Goal: Use online tool/utility: Utilize a website feature to perform a specific function

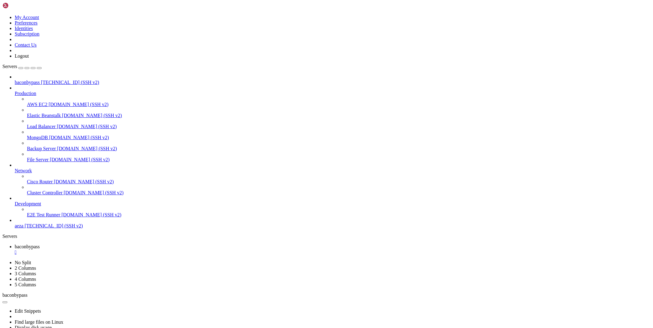
scroll to position [41, 0]
click at [119, 249] on div "" at bounding box center [333, 252] width 636 height 6
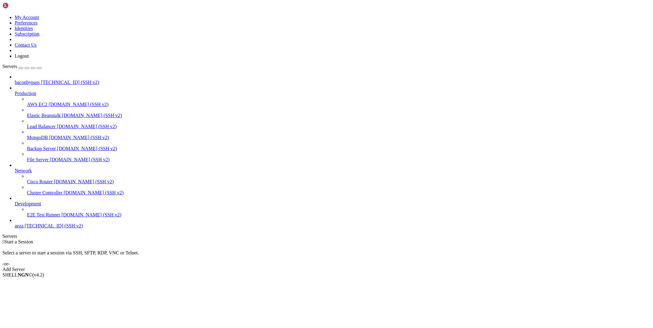
click at [40, 80] on span "baconbypass" at bounding box center [27, 82] width 25 height 5
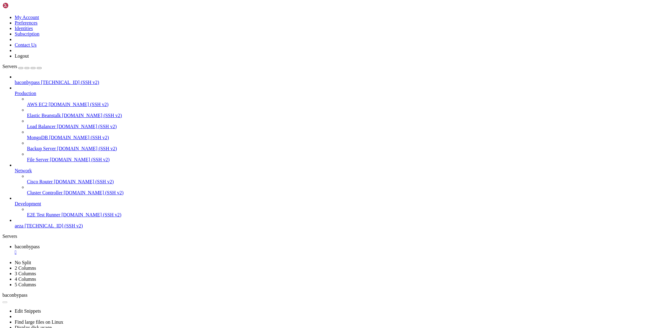
scroll to position [0, 0]
click at [118, 249] on div "" at bounding box center [333, 252] width 636 height 6
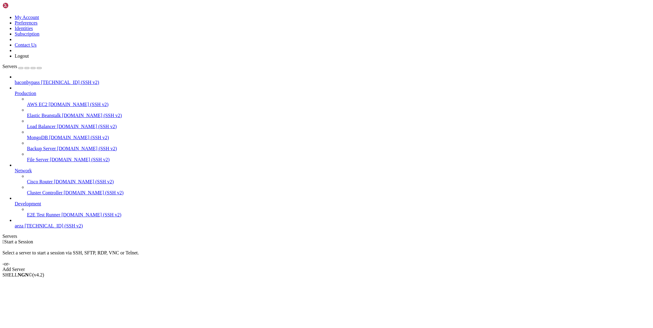
drag, startPoint x: 55, startPoint y: 276, endPoint x: 328, endPoint y: 176, distance: 290.9
click at [331, 239] on div " Start a Session Select a server to start a session via SSH, SFTP, RDP, VNC or…" at bounding box center [326, 255] width 648 height 33
click at [364, 239] on div " Start a Session Select a server to start a session via SSH, SFTP, RDP, VNC or…" at bounding box center [326, 255] width 648 height 33
click at [365, 266] on div "Add Server" at bounding box center [326, 269] width 648 height 6
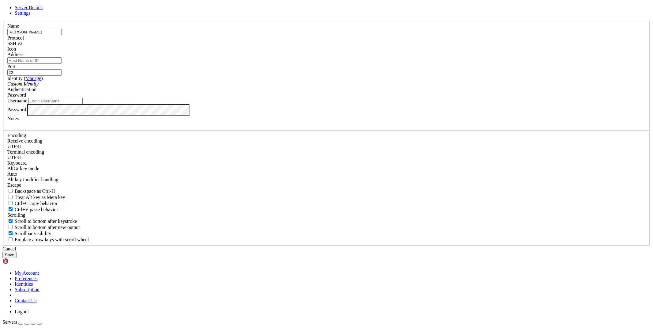
type input "[PERSON_NAME]"
click at [62, 64] on input "Address" at bounding box center [34, 60] width 54 height 6
paste input "KNDd8MJEUZKUB2"
type input "KNDd8MJEUZKUB2"
paste input "[TECHNICAL_ID]"
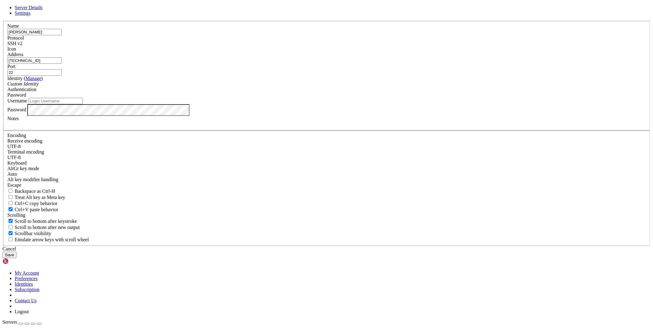
type input "[TECHNICAL_ID]"
click at [83, 104] on input "Username" at bounding box center [55, 101] width 54 height 6
paste input "root"
type input "root"
click at [17, 251] on button "Save" at bounding box center [9, 254] width 14 height 6
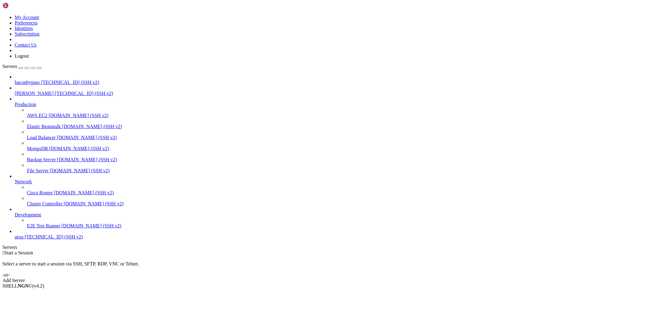
click at [39, 91] on span "[PERSON_NAME]" at bounding box center [34, 93] width 39 height 5
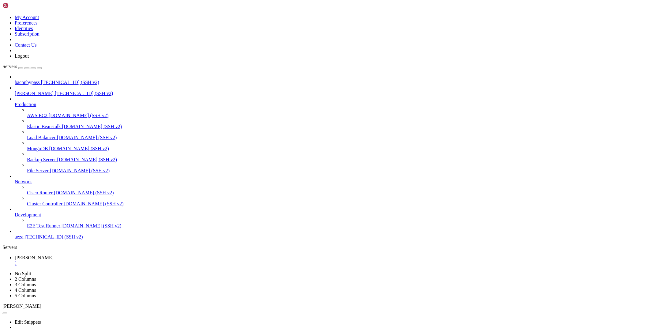
click at [105, 260] on div "" at bounding box center [333, 263] width 636 height 6
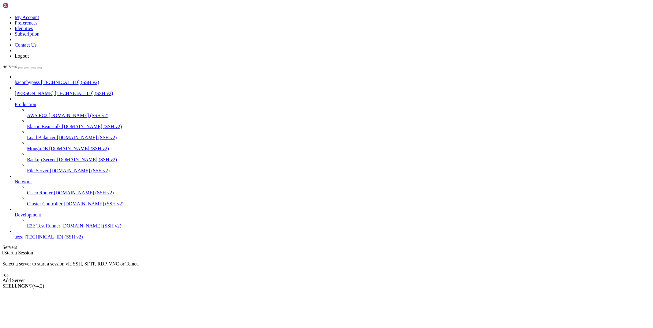
click at [35, 91] on span "[PERSON_NAME]" at bounding box center [34, 93] width 39 height 5
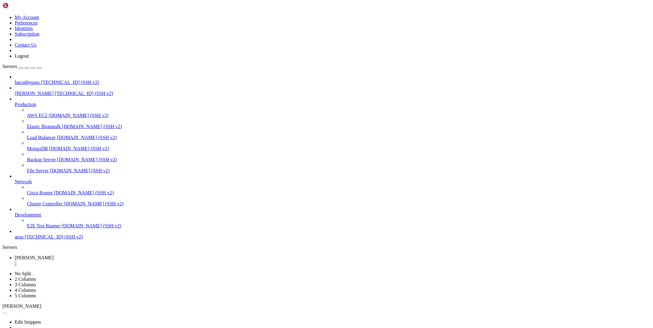
click at [104, 260] on div "" at bounding box center [333, 263] width 636 height 6
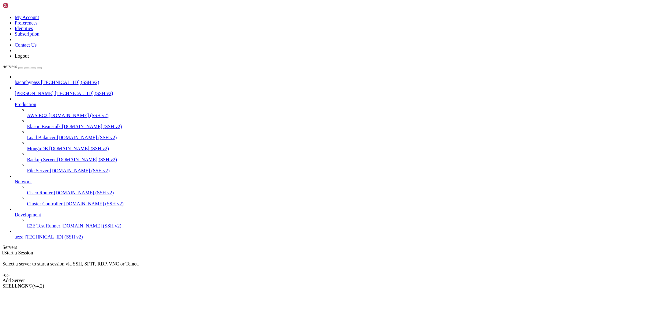
click at [34, 91] on span "[PERSON_NAME]" at bounding box center [34, 93] width 39 height 5
drag, startPoint x: 34, startPoint y: 51, endPoint x: 36, endPoint y: 90, distance: 38.9
click at [35, 91] on span "[PERSON_NAME]" at bounding box center [34, 93] width 39 height 5
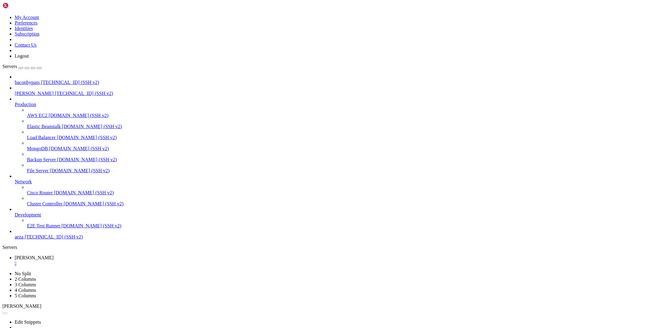
click at [103, 260] on div "" at bounding box center [333, 263] width 636 height 6
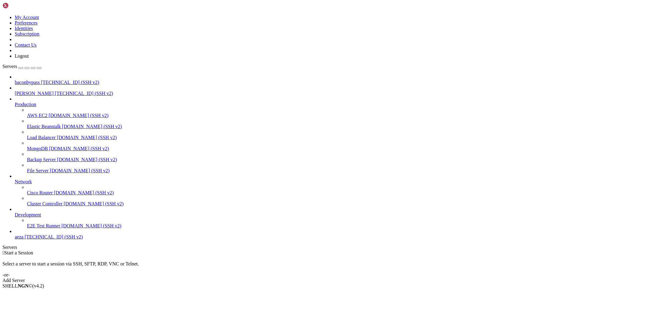
click at [255, 250] on div " Start a Session Select a server to start a session via SSH, SFTP, RDP, VNC or…" at bounding box center [326, 266] width 648 height 33
click at [436, 283] on div " Start a Session Select a server to start a session via SSH, SFTP, RDP, VNC or…" at bounding box center [326, 266] width 648 height 33
drag, startPoint x: 124, startPoint y: 128, endPoint x: 131, endPoint y: 171, distance: 43.5
click at [55, 91] on span "[TECHNICAL_ID] (SSH v2)" at bounding box center [84, 93] width 58 height 5
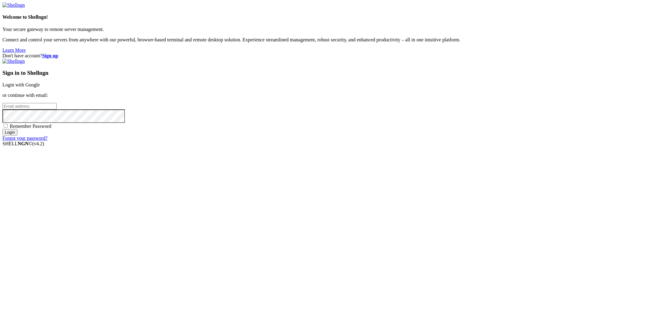
click at [40, 87] on link "Login with Google" at bounding box center [20, 84] width 37 height 5
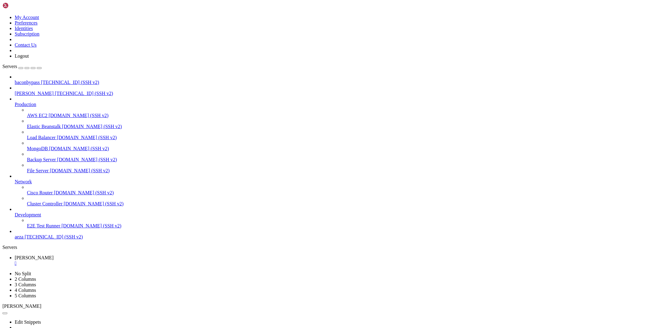
drag, startPoint x: 61, startPoint y: 649, endPoint x: 6, endPoint y: 608, distance: 68.3
copy div "root@wooden-body:~# sudo apt install -y python3.10 Reading package lists... Don…"
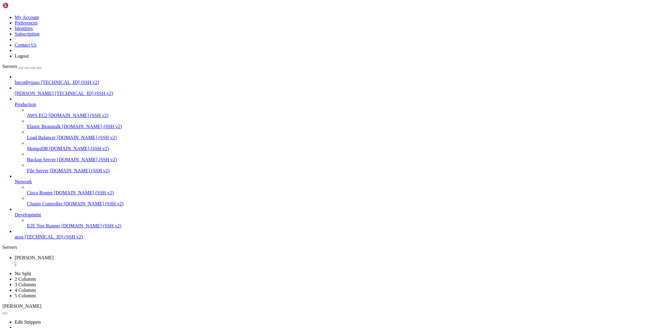
scroll to position [6316, 0]
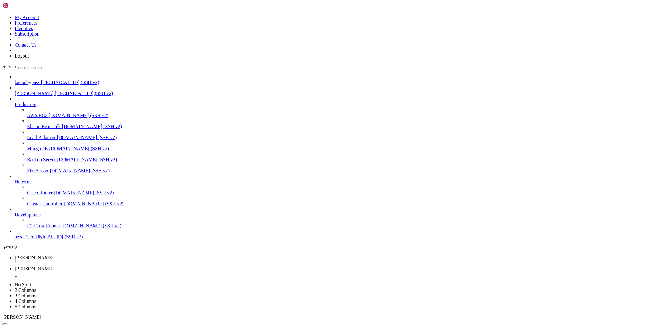
type input "/root/cloudflare/scraper"
click at [91, 255] on link "[PERSON_NAME] " at bounding box center [333, 260] width 636 height 11
drag, startPoint x: 44, startPoint y: 650, endPoint x: 5, endPoint y: 651, distance: 39.2
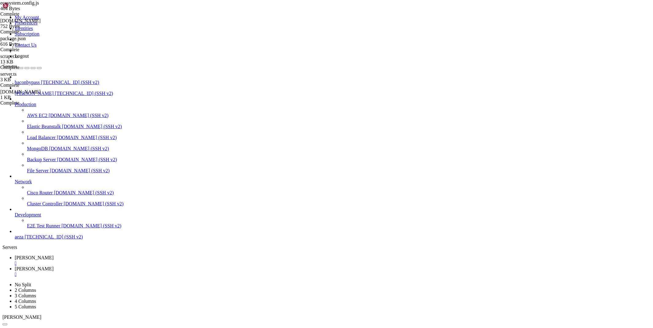
copy x-row "apt install npm"
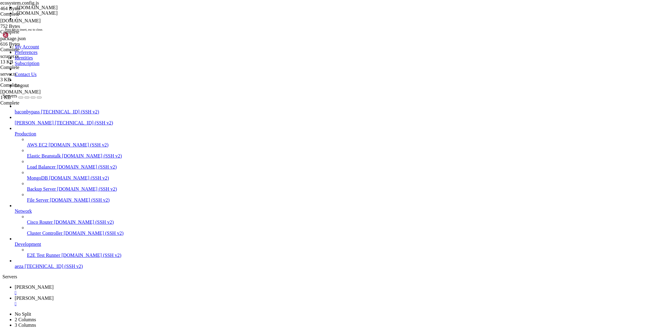
scroll to position [17323, 0]
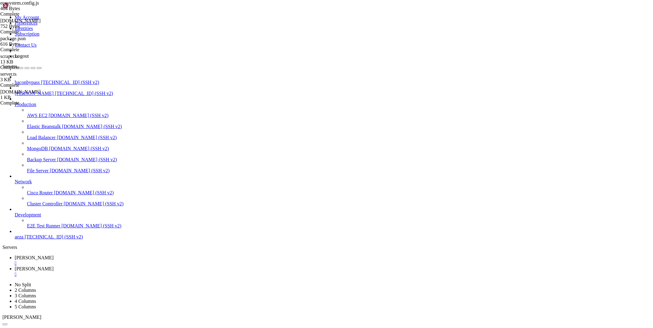
drag, startPoint x: 111, startPoint y: 660, endPoint x: 5, endPoint y: 633, distance: 109.4
copy div "root@wooden-body:~/cloudflare/scraper# ./[DOMAIN_NAME] -bash: ./[DOMAIN_NAME]: …"
click at [114, 266] on link "[PERSON_NAME] " at bounding box center [333, 271] width 636 height 11
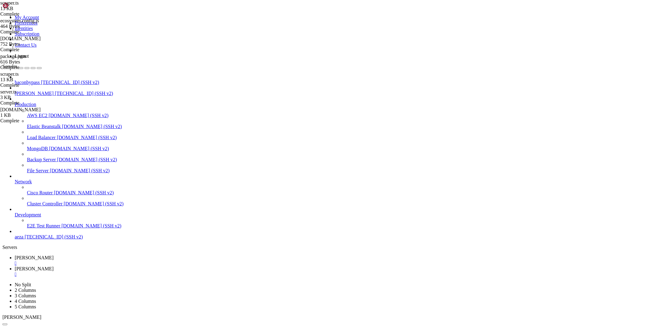
type textarea "}"
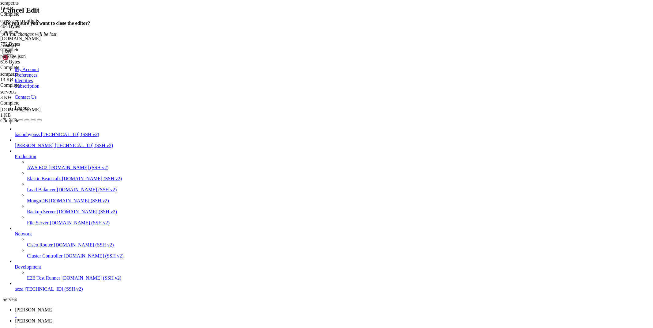
click at [13, 55] on button "OK" at bounding box center [7, 51] width 11 height 6
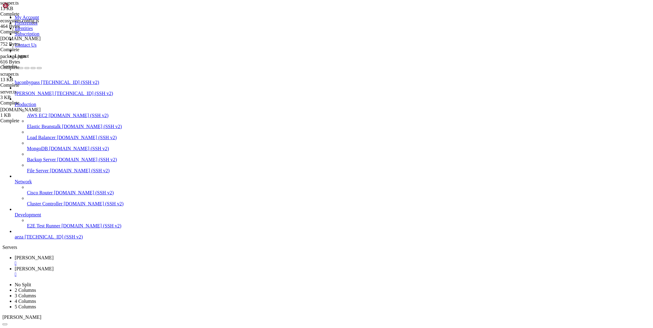
click at [15, 255] on icon at bounding box center [15, 257] width 0 height 5
click at [54, 266] on span "[PERSON_NAME]" at bounding box center [34, 268] width 39 height 5
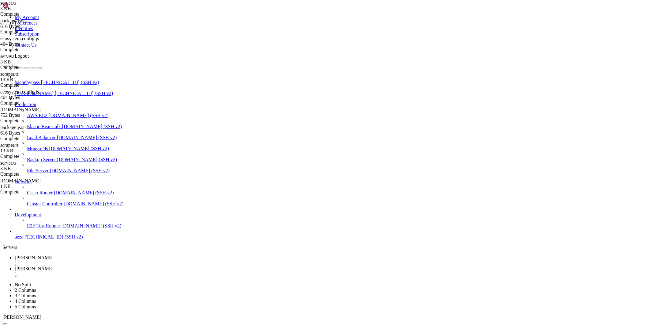
type textarea "cache: useCache"
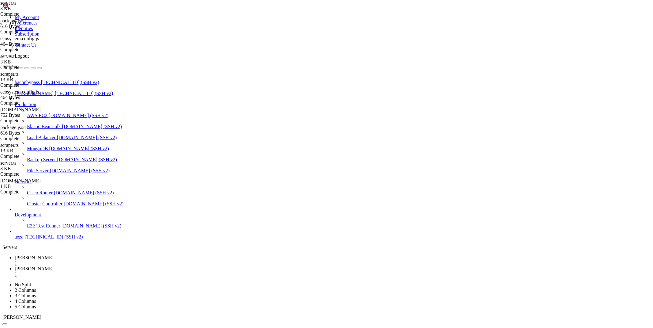
type textarea "module.exports = {"
click at [87, 255] on link "[PERSON_NAME] " at bounding box center [333, 260] width 636 height 11
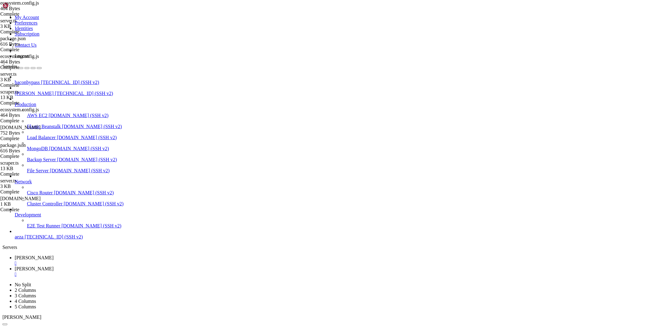
scroll to position [21122, 0]
drag, startPoint x: 213, startPoint y: 655, endPoint x: 5, endPoint y: 458, distance: 287.1
copy div "root@wooden-body:~/cloudflare/scraper# ./start.sh 🖥️ Starting virtual display..…"
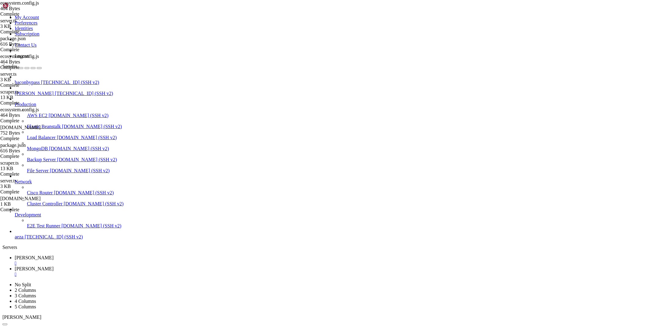
scroll to position [22077, 0]
click at [54, 266] on span "[PERSON_NAME]" at bounding box center [34, 268] width 39 height 5
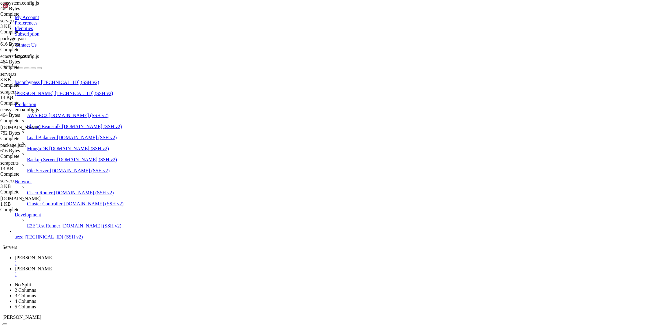
click at [95, 255] on link "[PERSON_NAME] " at bounding box center [333, 260] width 636 height 11
drag, startPoint x: 105, startPoint y: 657, endPoint x: 6, endPoint y: 567, distance: 134.2
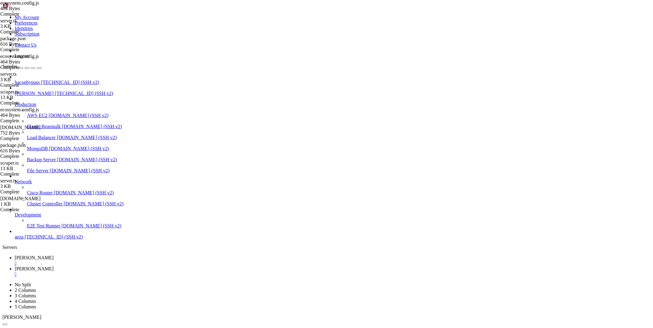
copy div "oot@wooden-body:~/cloudflare/scraper# ./start.sh 🖥️ Starting virtual display...…"
drag, startPoint x: 229, startPoint y: 525, endPoint x: 93, endPoint y: 519, distance: 136.2
copy div "Bun is actively working on supporting all libuv functions for POSIX 0|scraper |…"
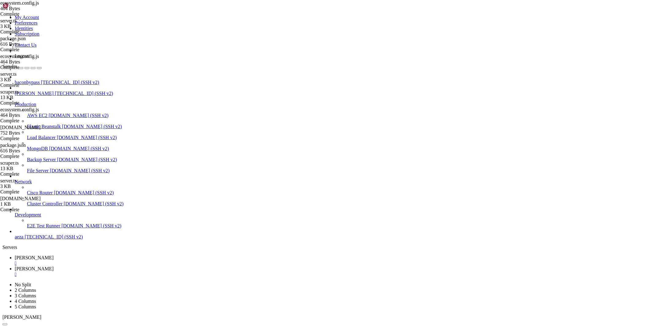
drag, startPoint x: 229, startPoint y: 526, endPoint x: 93, endPoint y: 497, distance: 139.6
copy div "CPU lacks AVX support. Please consider upgrading to a newer CPU. 0|scraper | 20…"
drag, startPoint x: 117, startPoint y: 659, endPoint x: 6, endPoint y: 490, distance: 202.7
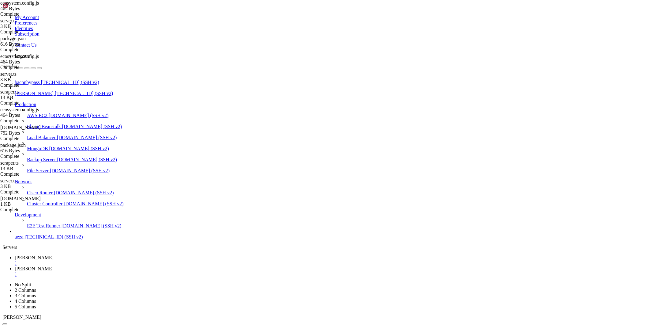
copy div "root@wooden-body:~/cloudflare/scraper# xvfb-run --auto-servernum --server-args=…"
click at [54, 266] on span "[PERSON_NAME]" at bounding box center [34, 268] width 39 height 5
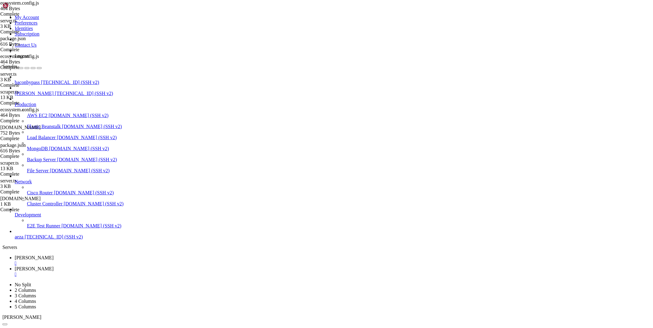
type input "/root/cloudflare/scraper"
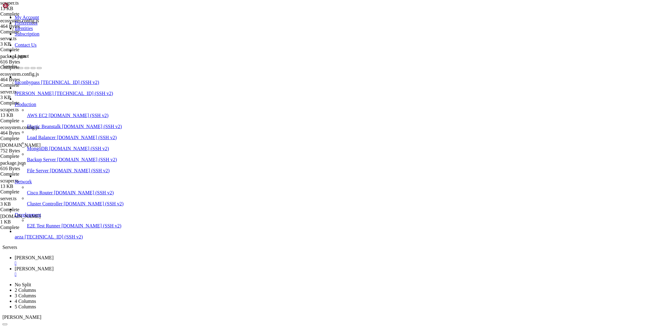
scroll to position [265, 0]
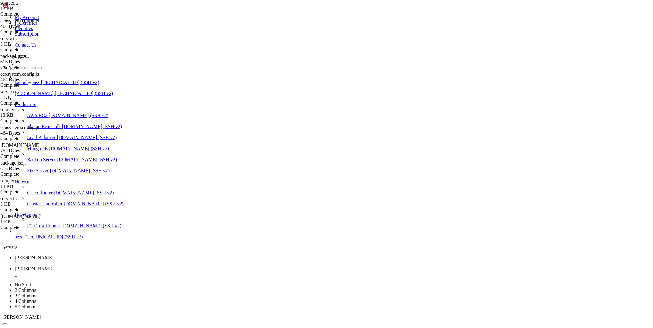
type textarea "headless: true,"
click at [97, 255] on link "[PERSON_NAME] " at bounding box center [333, 260] width 636 height 11
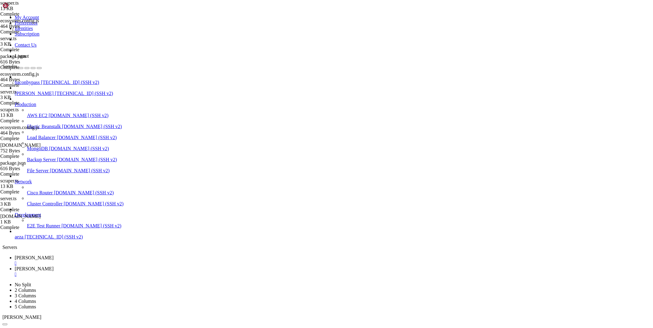
scroll to position [2, 0]
drag, startPoint x: 438, startPoint y: 635, endPoint x: 5, endPoint y: 561, distance: 439.9
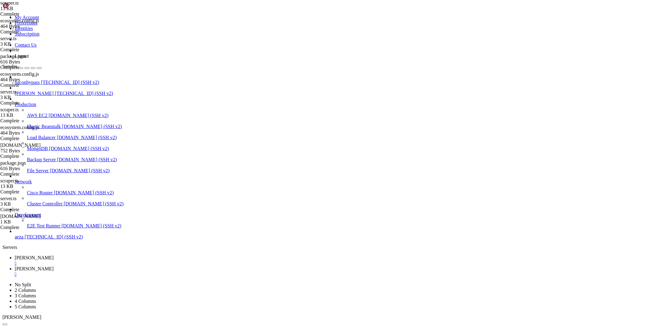
copy div "0|scraper | 2025-08-13T21:25:38: Elapsed: 5814ms | User: 365ms | Sys: 54ms 0|sc…"
drag, startPoint x: 95, startPoint y: 655, endPoint x: 5, endPoint y: 540, distance: 145.9
copy div "Bun v1.2.20 (6ad208bc) Linux x64 (baseline) Linux Kernel v5.4.0 | glibc v2.31 A…"
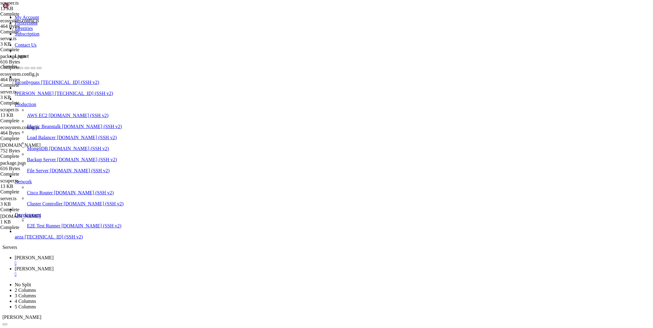
scroll to position [28351, 0]
drag, startPoint x: 187, startPoint y: 689, endPoint x: 3, endPoint y: 612, distance: 200.2
drag, startPoint x: 114, startPoint y: 661, endPoint x: 5, endPoint y: 589, distance: 130.7
copy div "root@wooden-body:~/cloudflare/scraper# node server.ts /root/cloudflare/scraper/…"
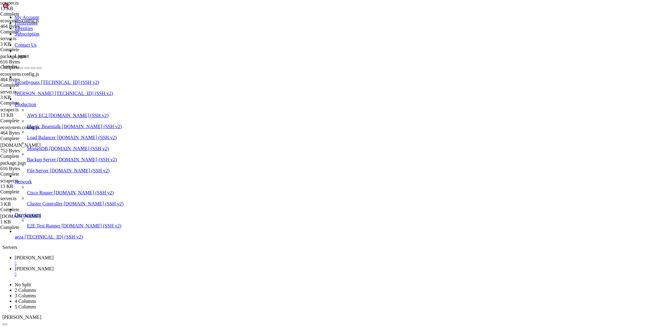
scroll to position [28762, 0]
